Goal: Information Seeking & Learning: Learn about a topic

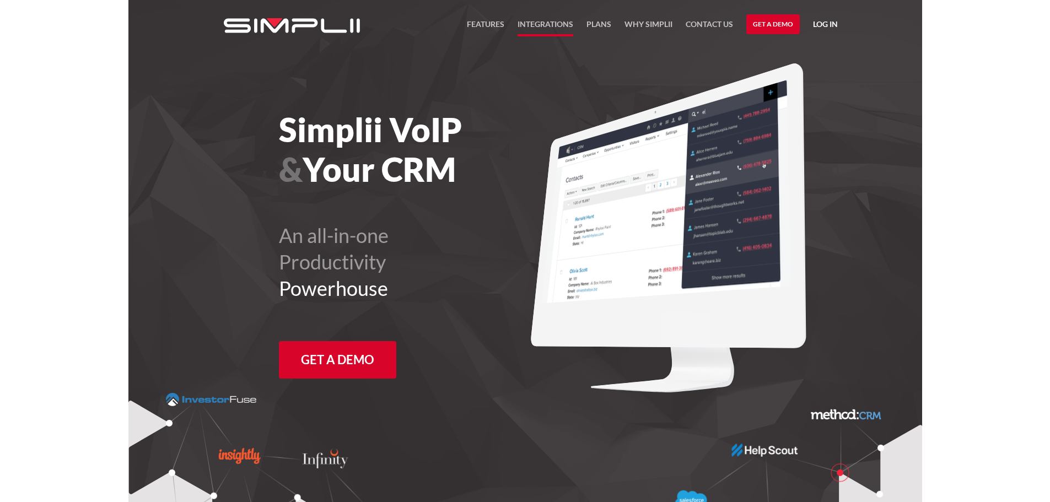
click at [543, 23] on link "Integrations" at bounding box center [545, 27] width 56 height 19
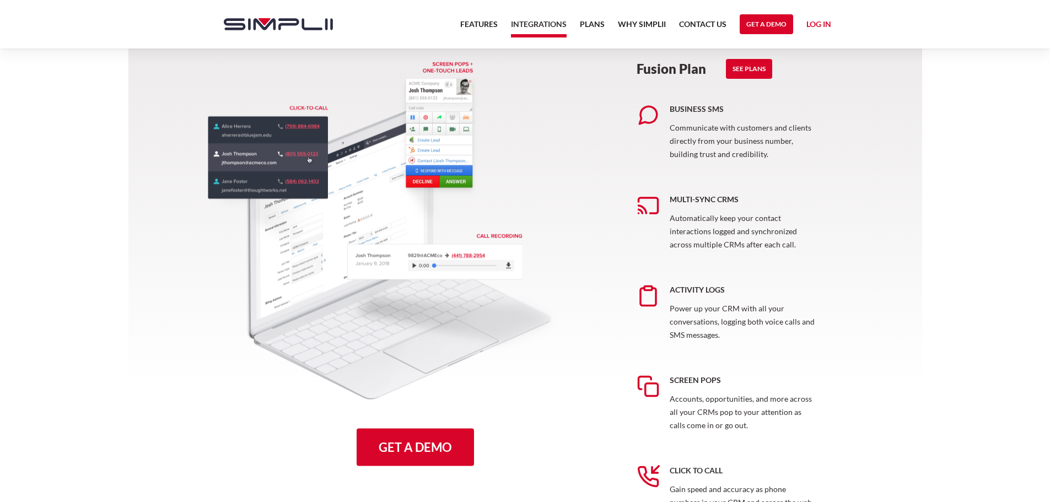
scroll to position [331, 0]
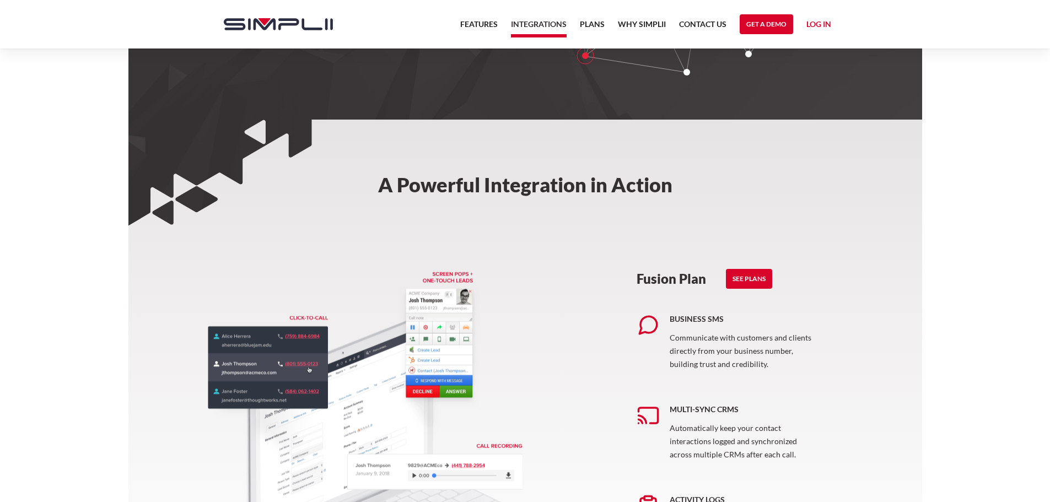
click at [580, 16] on nav "Features Integrations PRoducts Plans Why Simplii Contact US Master Agreement Ge…" at bounding box center [645, 24] width 384 height 48
click at [594, 30] on link "Plans" at bounding box center [592, 27] width 25 height 19
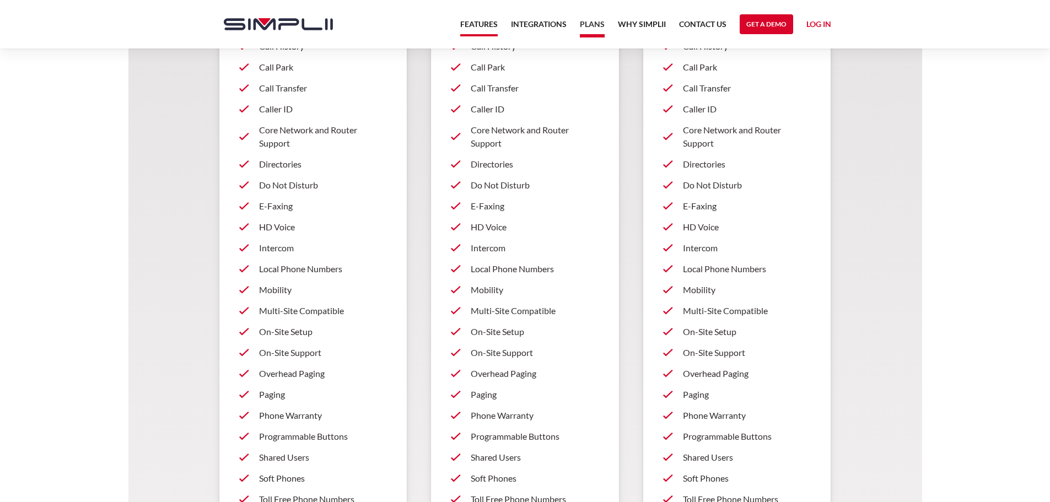
scroll to position [404, 0]
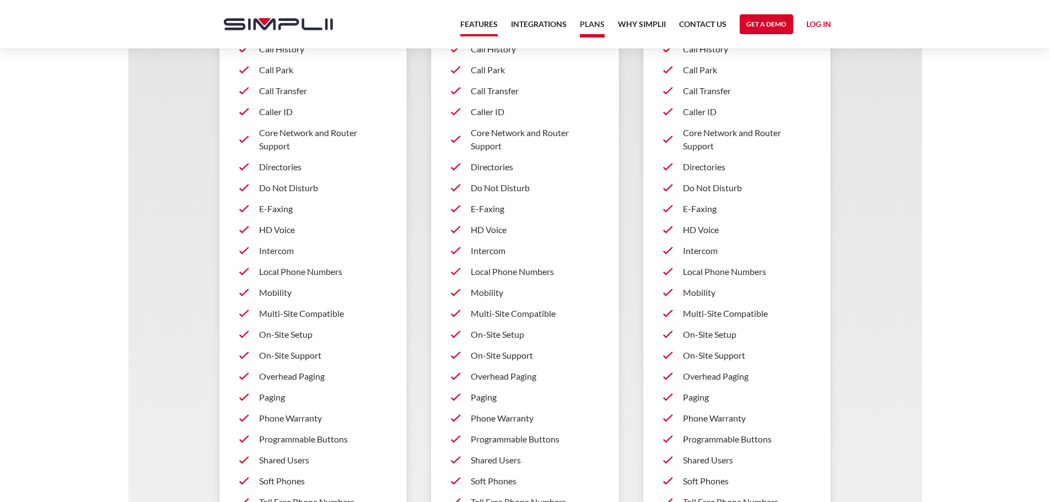
click at [467, 23] on link "Features" at bounding box center [478, 27] width 37 height 19
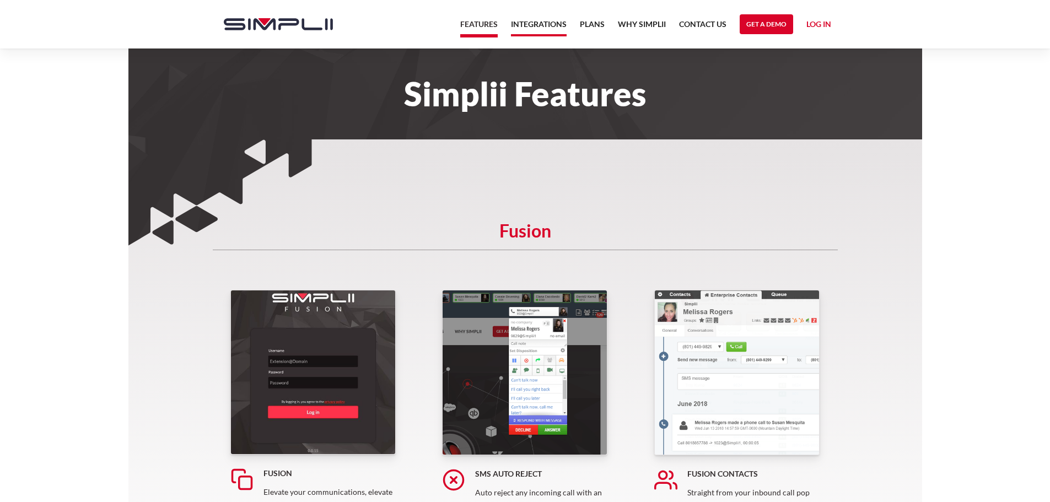
click at [539, 26] on link "Integrations" at bounding box center [539, 27] width 56 height 19
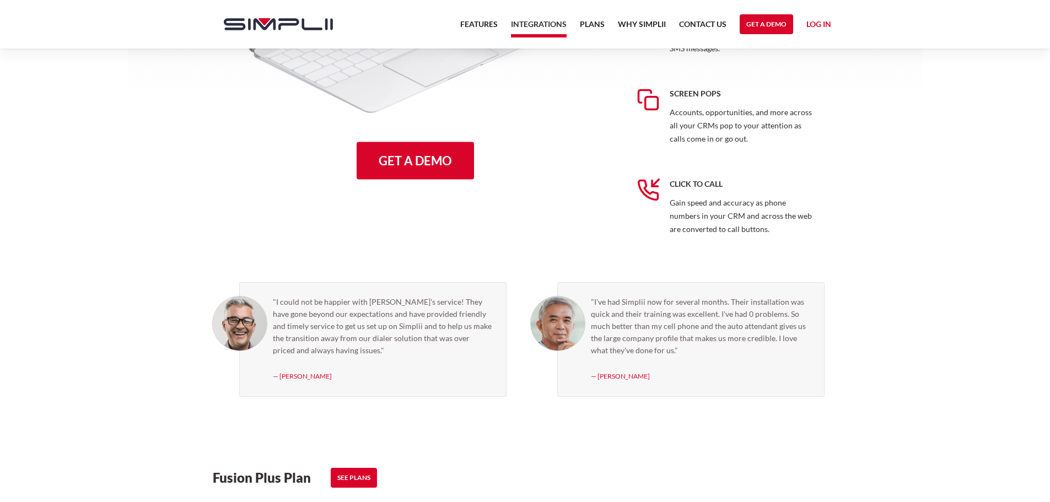
scroll to position [826, 0]
click at [592, 23] on link "Plans" at bounding box center [592, 27] width 25 height 19
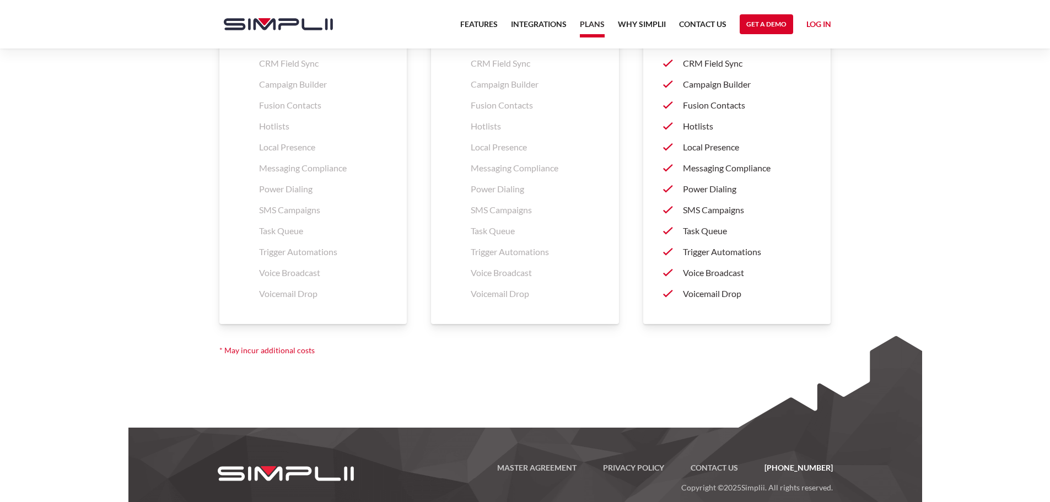
scroll to position [1782, 0]
